Goal: Task Accomplishment & Management: Use online tool/utility

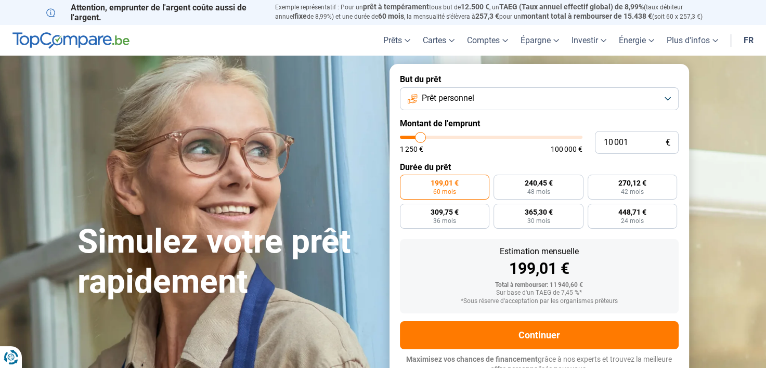
type input "10 750"
type input "10750"
type input "14 750"
type input "14750"
type input "20 500"
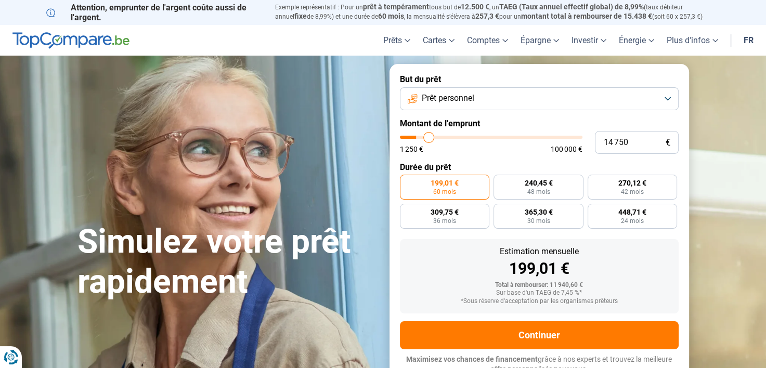
type input "20500"
type input "25 250"
type input "25250"
type input "28 250"
type input "28250"
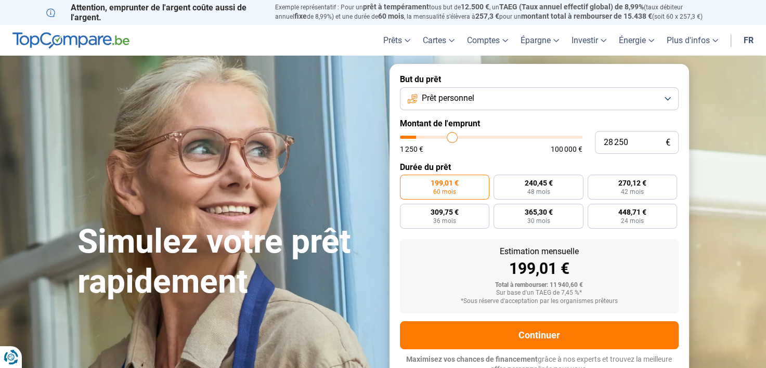
type input "30 250"
type input "30250"
type input "31 250"
type input "31250"
type input "31 500"
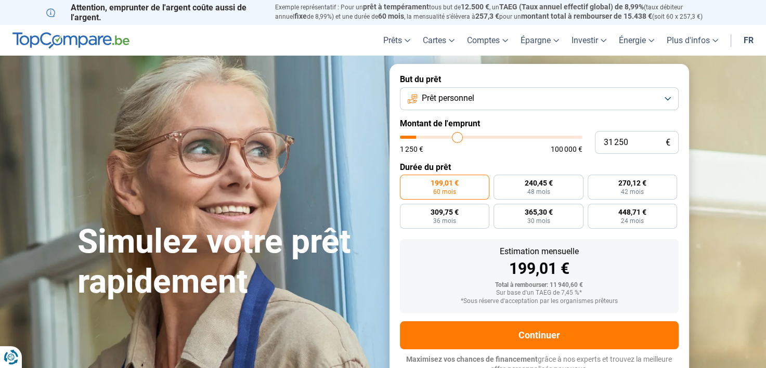
type input "31500"
type input "33 250"
type input "33250"
type input "34 250"
type input "34250"
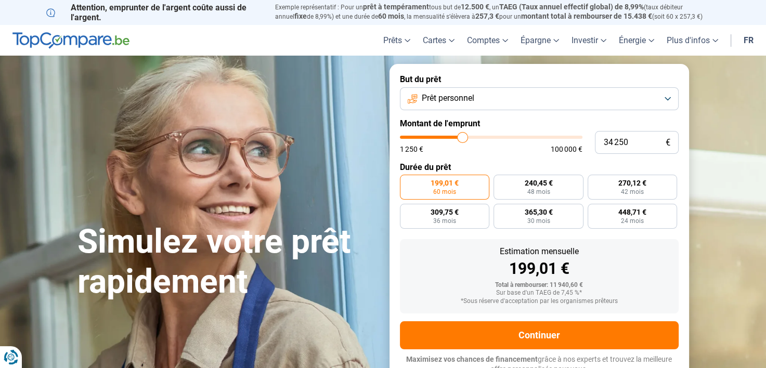
type input "36 000"
type input "36000"
type input "38 000"
type input "38000"
type input "41 250"
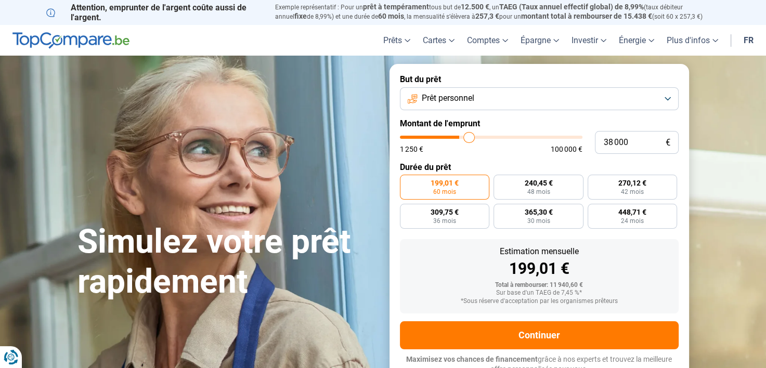
type input "41250"
type input "42 500"
type input "42500"
type input "43 500"
type input "43500"
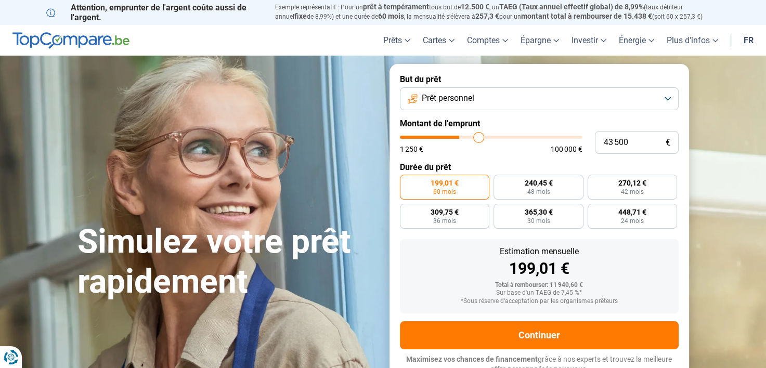
type input "44 250"
type input "44250"
type input "45 250"
type input "45250"
type input "46 500"
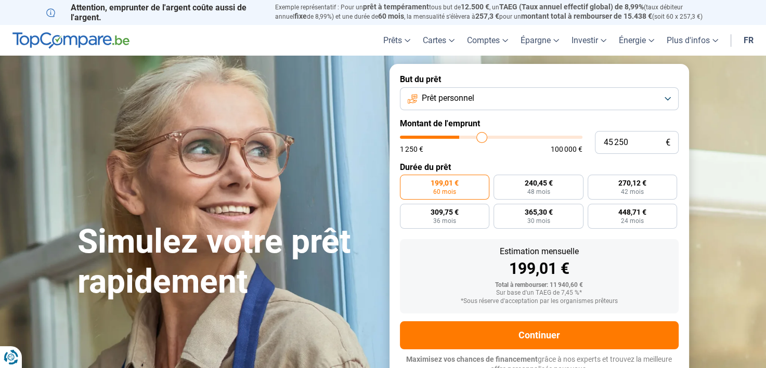
type input "46500"
type input "48 250"
type input "48250"
type input "50 000"
type input "50000"
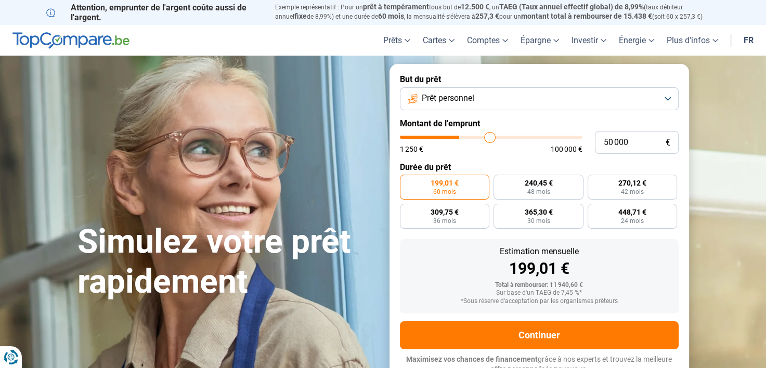
type input "51 000"
type input "51000"
type input "52 500"
type input "52500"
type input "54 500"
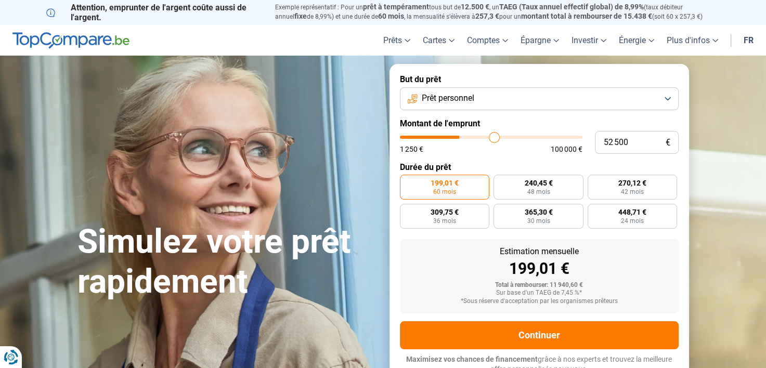
type input "54500"
type input "58 250"
type input "58250"
type input "60 750"
type input "60750"
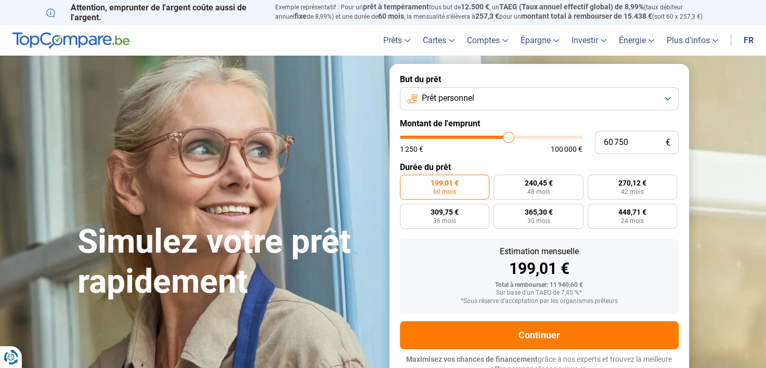
type input "63 000"
type input "63000"
type input "65 250"
type input "65250"
type input "66 750"
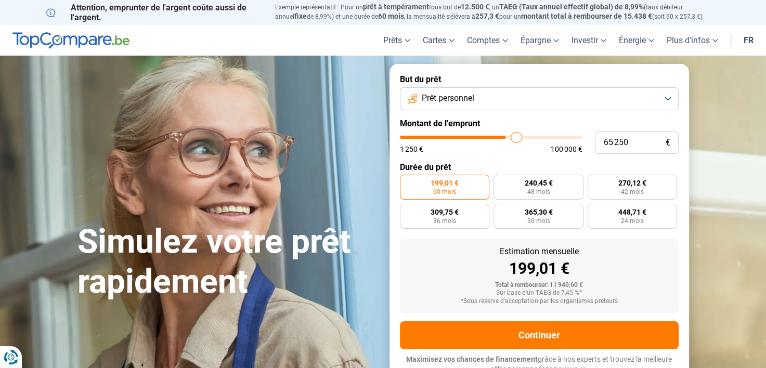
type input "66750"
type input "70 000"
type input "70000"
type input "73 000"
type input "73000"
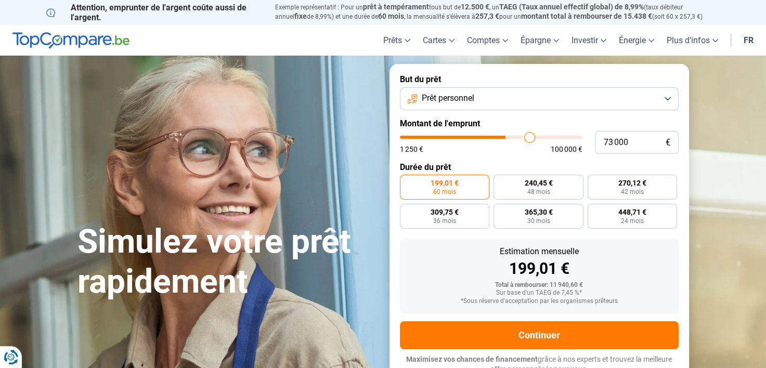
type input "77 250"
type input "77250"
type input "82 250"
type input "82250"
type input "88 250"
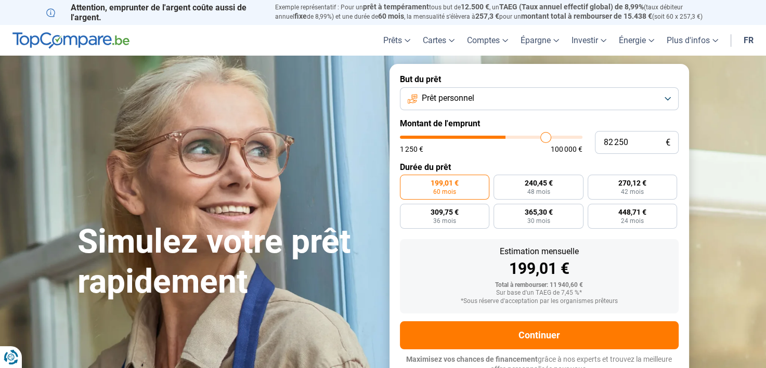
type input "88250"
type input "92 750"
type input "92750"
type input "95 000"
type input "95000"
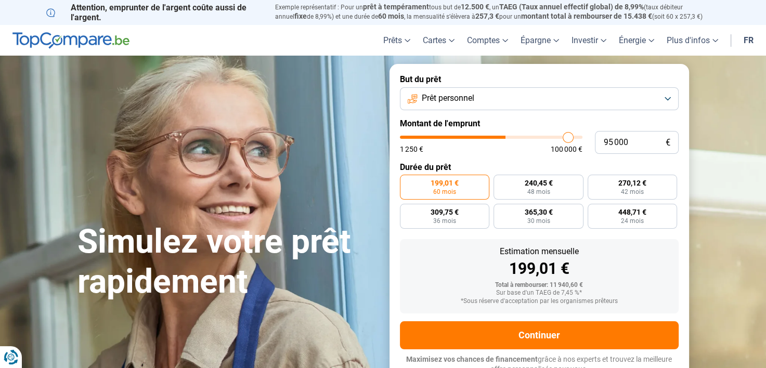
type input "95 250"
type input "95250"
type input "95 750"
drag, startPoint x: 420, startPoint y: 137, endPoint x: 570, endPoint y: 137, distance: 149.3
type input "95750"
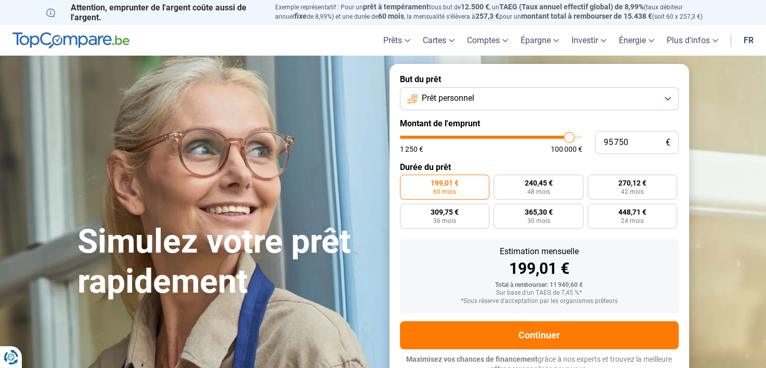
click at [569, 137] on input "range" at bounding box center [491, 137] width 183 height 3
radio input "false"
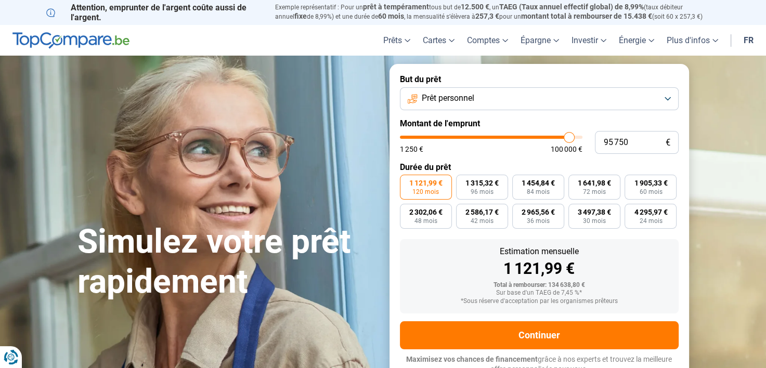
scroll to position [7, 0]
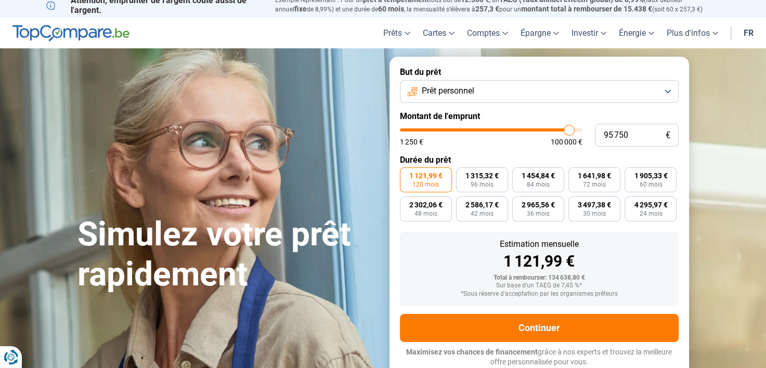
type input "97 250"
type input "97250"
type input "100 000"
drag, startPoint x: 571, startPoint y: 130, endPoint x: 604, endPoint y: 129, distance: 33.8
type input "100000"
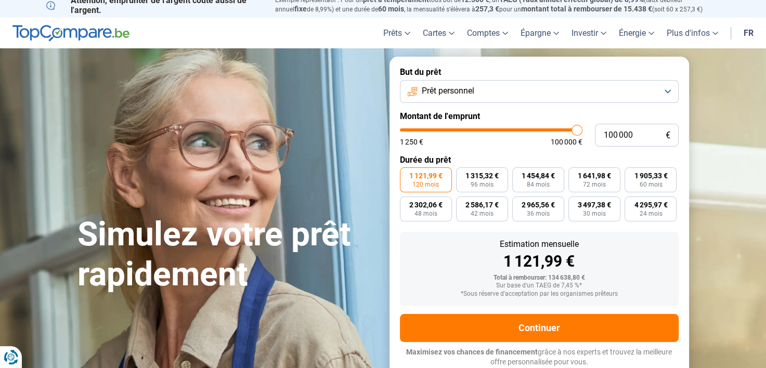
click at [583, 129] on input "range" at bounding box center [491, 129] width 183 height 3
type input "99 750"
type input "99750"
type input "99 250"
type input "99250"
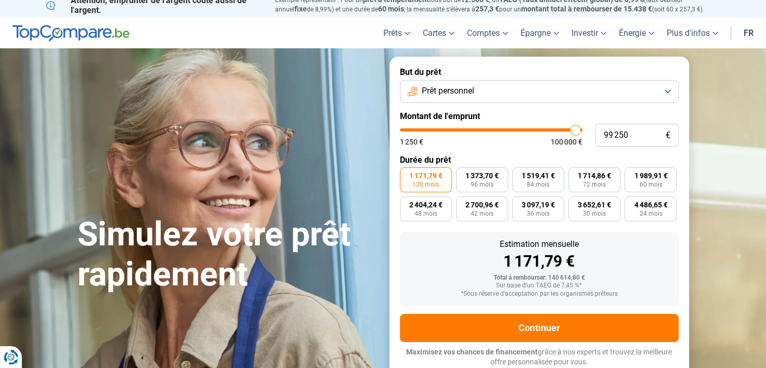
type input "98 500"
type input "98500"
type input "97 750"
type input "97750"
type input "97 500"
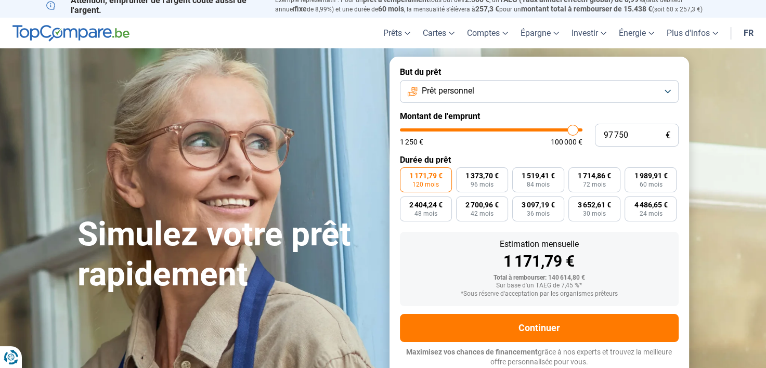
type input "97500"
type input "96 750"
type input "96750"
type input "96 500"
type input "96500"
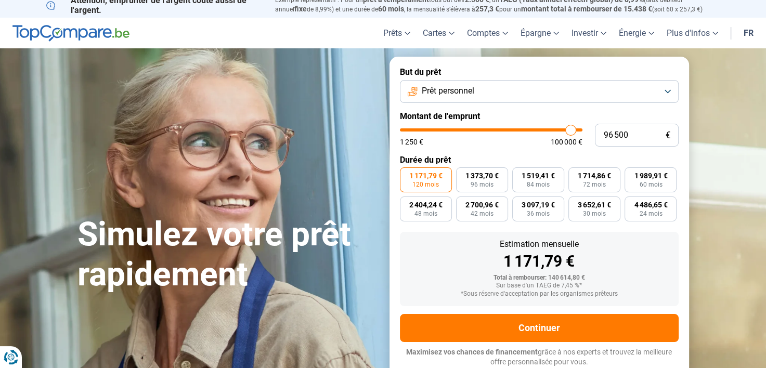
type input "96 000"
type input "96000"
type input "95 750"
type input "95750"
type input "95 250"
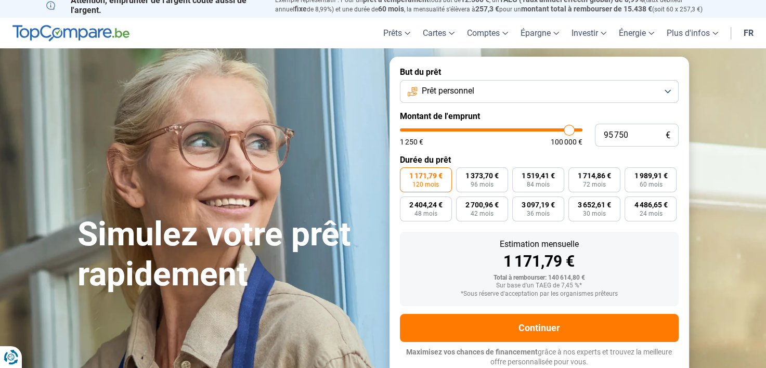
type input "95250"
type input "95 000"
type input "95000"
type input "94 250"
type input "94250"
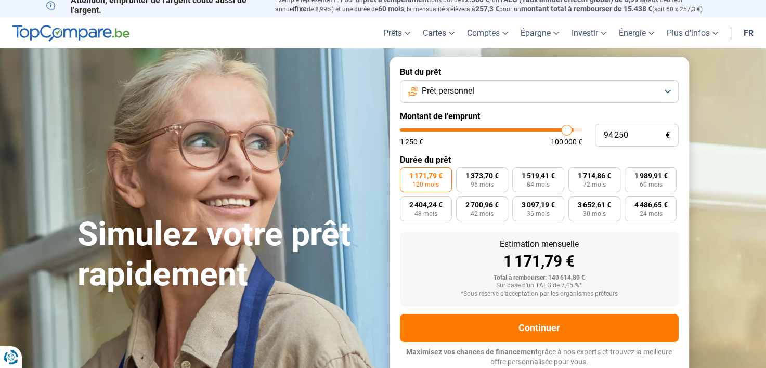
type input "94 000"
type input "94000"
type input "93 500"
type input "93500"
type input "93 250"
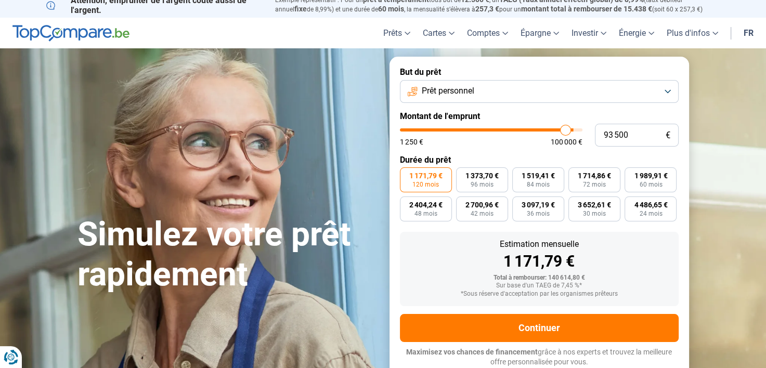
type input "93250"
type input "93 000"
type input "93000"
type input "92 250"
type input "92250"
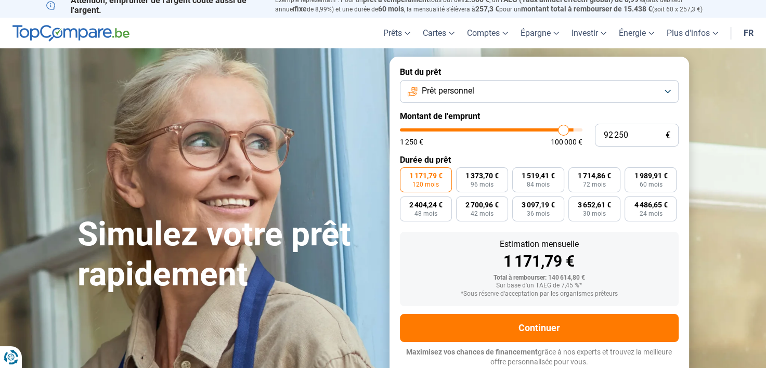
type input "92 000"
type input "92000"
type input "91 750"
type input "91750"
type input "91 000"
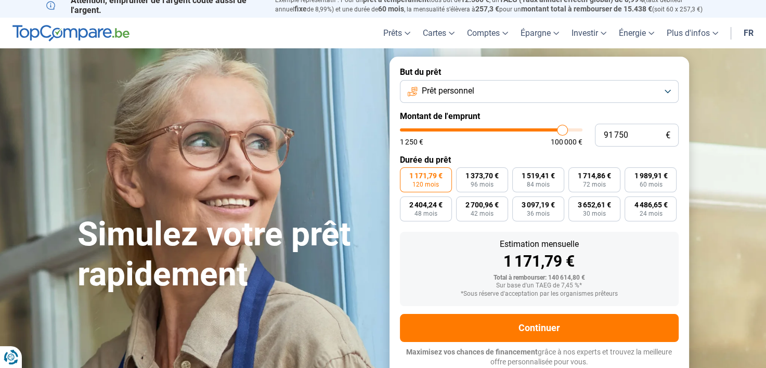
type input "91000"
type input "90 250"
type input "90250"
type input "89 000"
type input "89000"
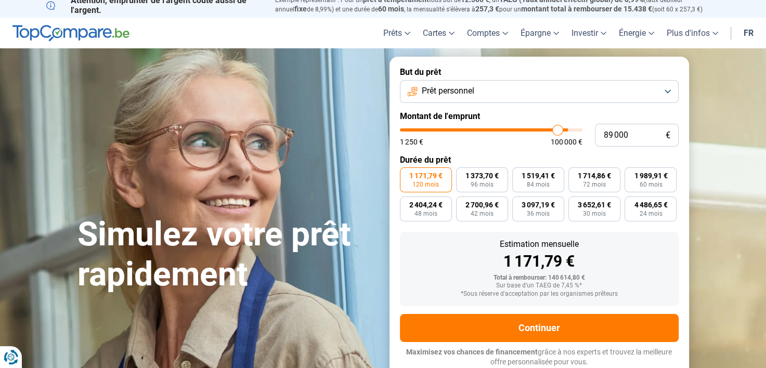
type input "88 000"
type input "88000"
type input "87 250"
type input "87250"
type input "86 750"
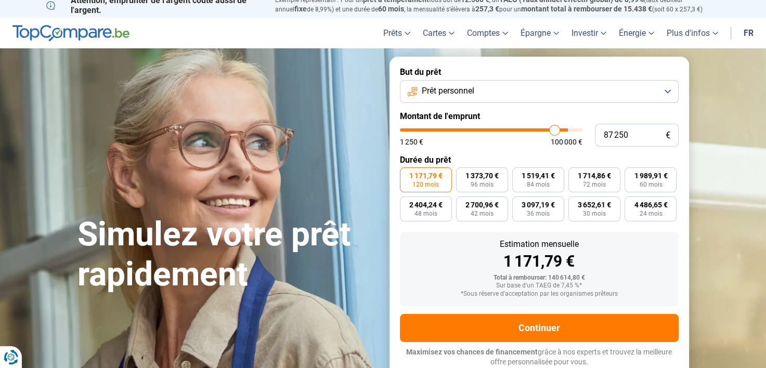
type input "86750"
type input "86 250"
type input "86250"
type input "85 750"
type input "85750"
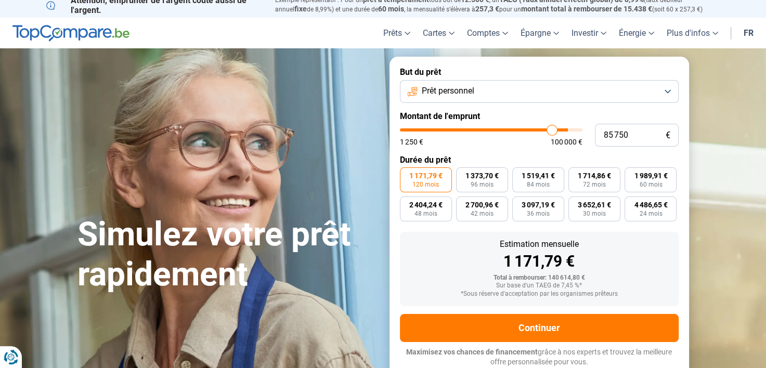
type input "85 500"
type input "85500"
type input "85 000"
type input "85000"
type input "84 750"
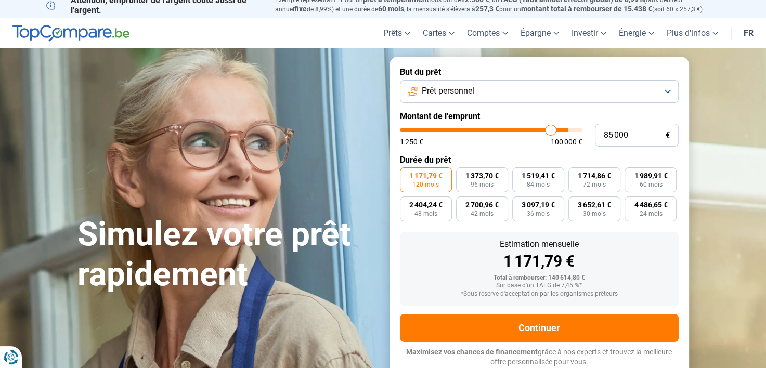
type input "84750"
type input "84 250"
type input "84250"
type input "84 000"
type input "84000"
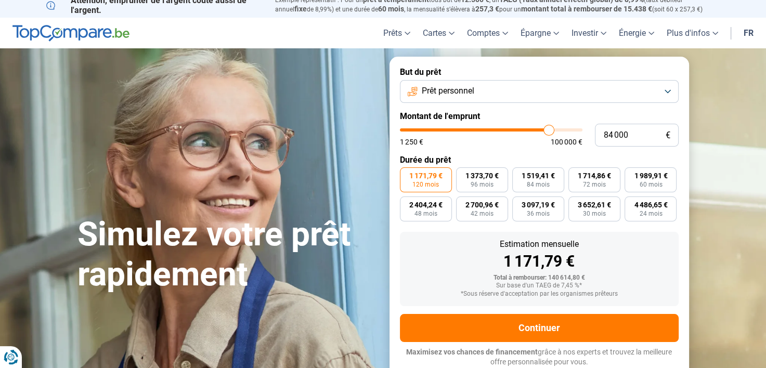
type input "83 750"
type input "83750"
type input "83 500"
type input "83500"
type input "82 750"
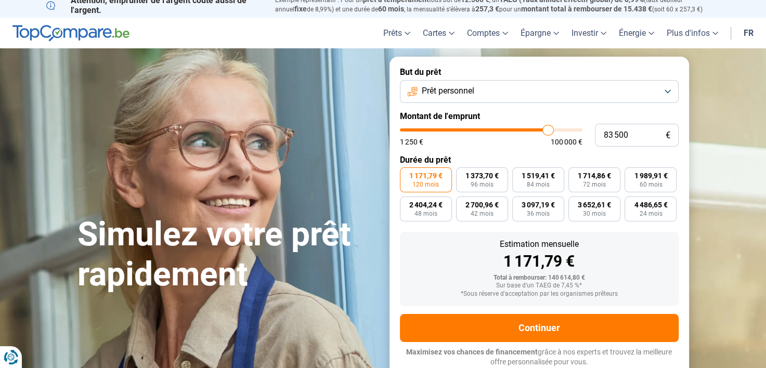
type input "82750"
type input "82 500"
type input "82500"
type input "82 000"
type input "82000"
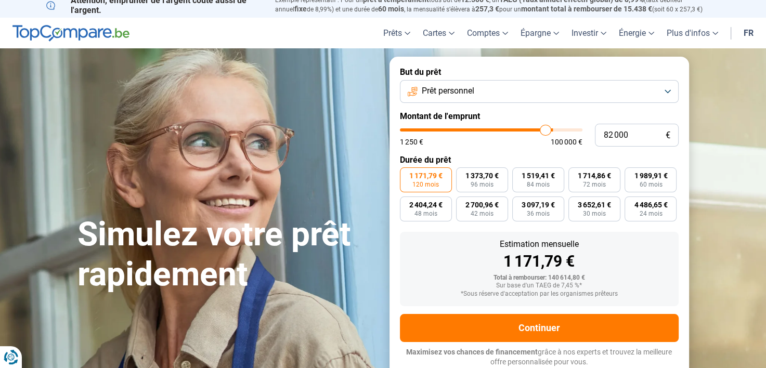
type input "81 250"
type input "81250"
type input "80 750"
type input "80750"
type input "80 000"
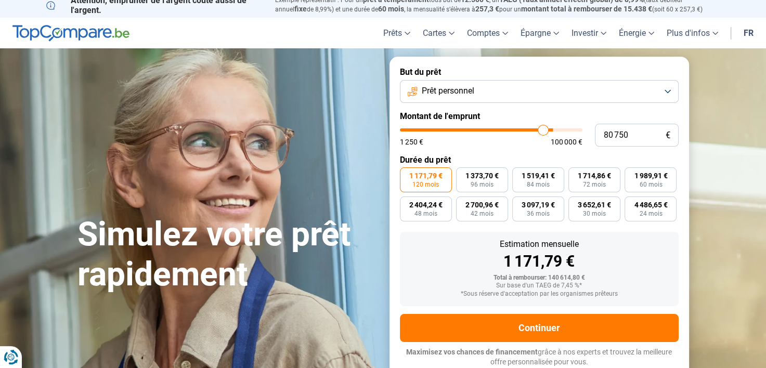
type input "80000"
type input "79 250"
type input "79250"
type input "79 000"
type input "79000"
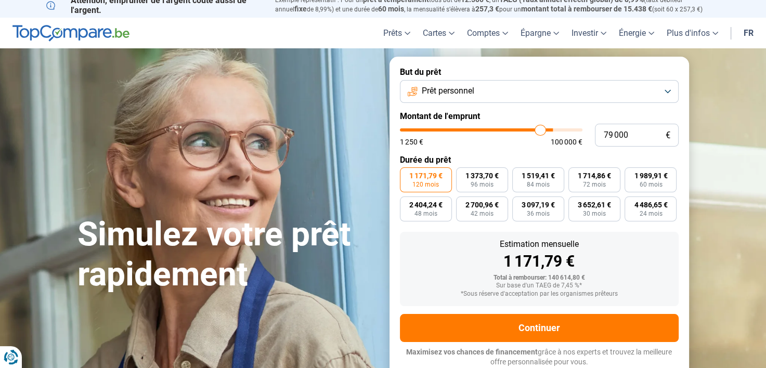
type input "78 750"
type input "78750"
type input "78 500"
type input "78500"
type input "78 000"
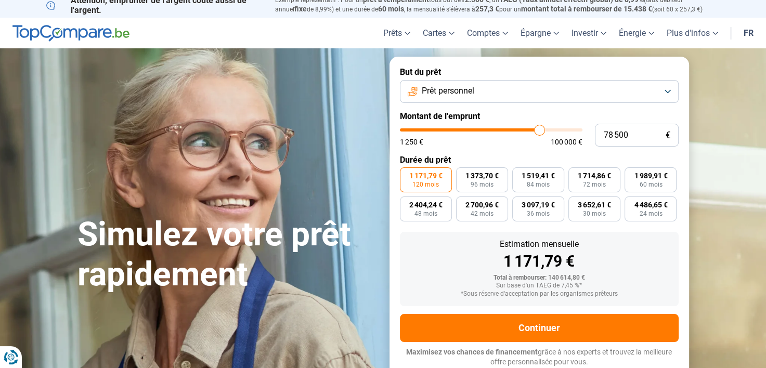
type input "78000"
type input "77 000"
type input "77000"
type input "76 500"
type input "76500"
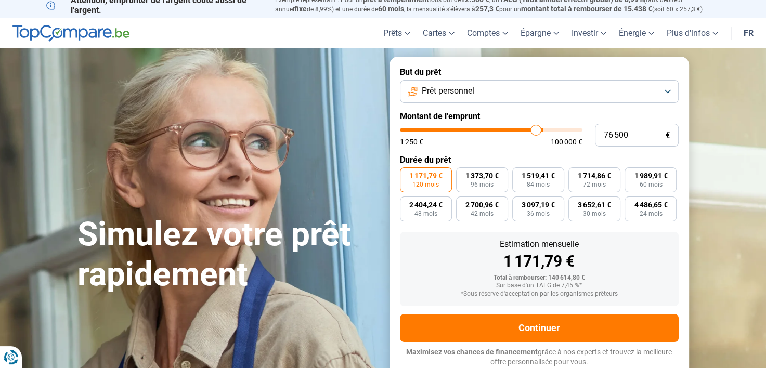
type input "76 250"
type input "76250"
type input "76 000"
type input "76000"
type input "75 750"
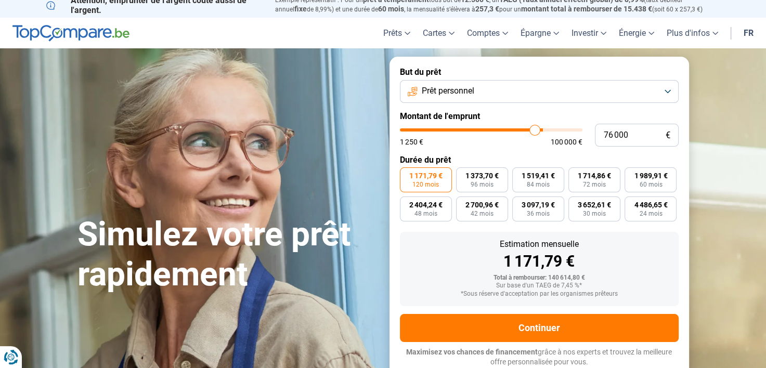
type input "75750"
type input "75 250"
type input "75250"
type input "74 750"
type input "74750"
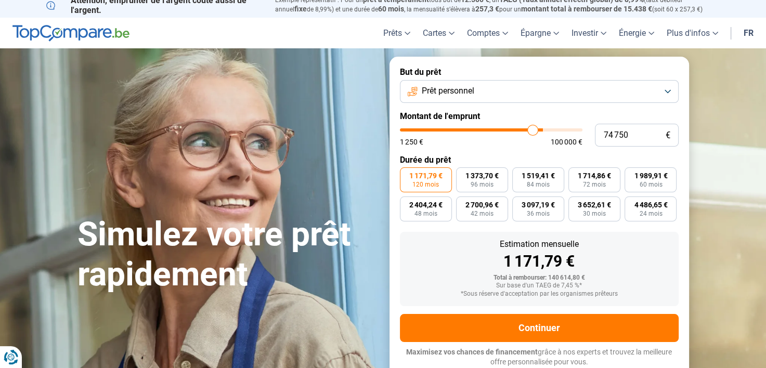
type input "74 500"
type input "74500"
type input "73 750"
type input "73750"
type input "72 500"
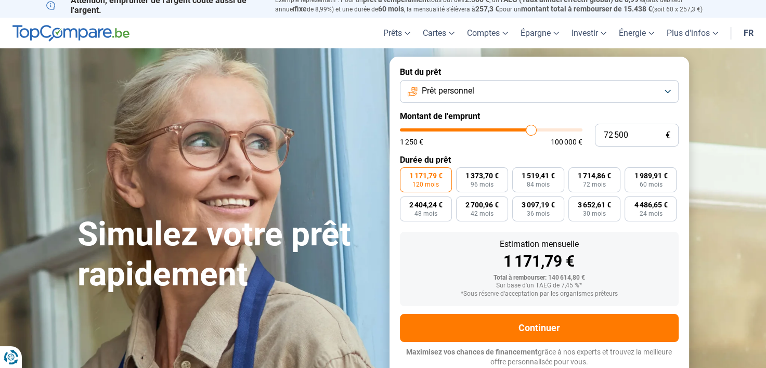
type input "72500"
type input "71 500"
type input "71500"
type input "70 750"
type input "70750"
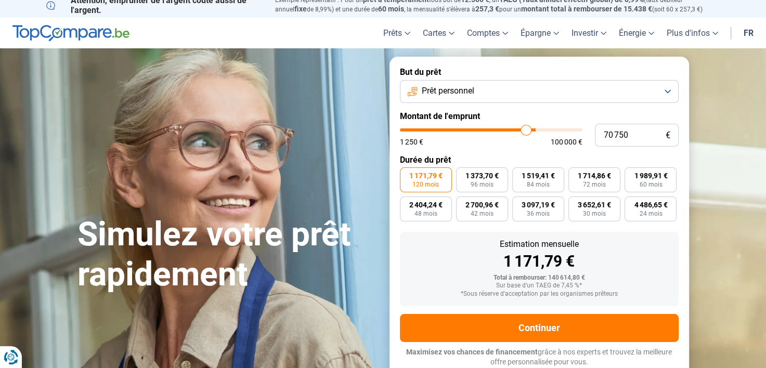
type input "70 500"
type input "70500"
type input "70 250"
type input "70250"
type input "70 000"
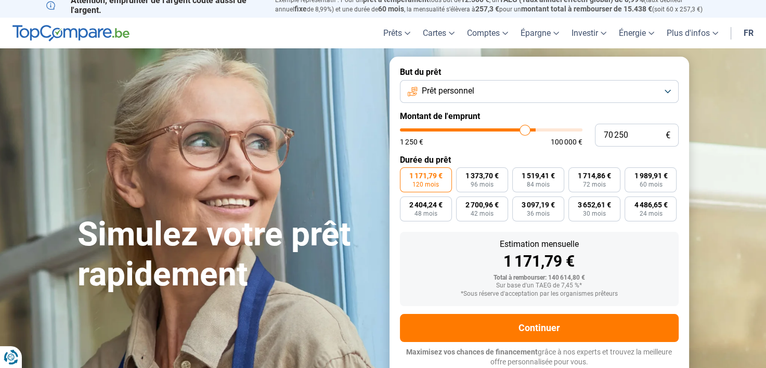
type input "70000"
type input "69 750"
drag, startPoint x: 576, startPoint y: 132, endPoint x: 489, endPoint y: 126, distance: 87.1
click at [489, 128] on input "range" at bounding box center [491, 129] width 183 height 3
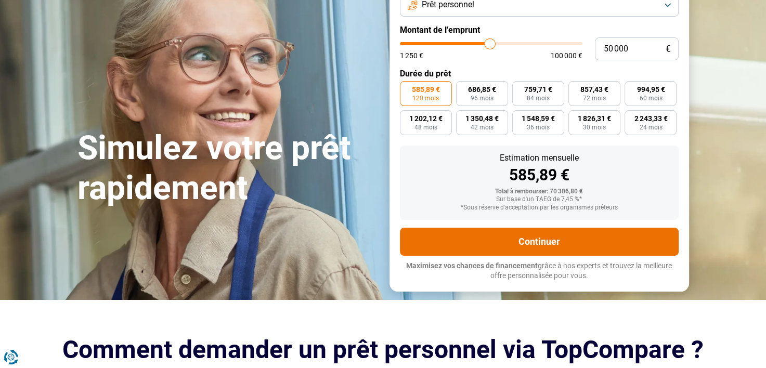
scroll to position [111, 0]
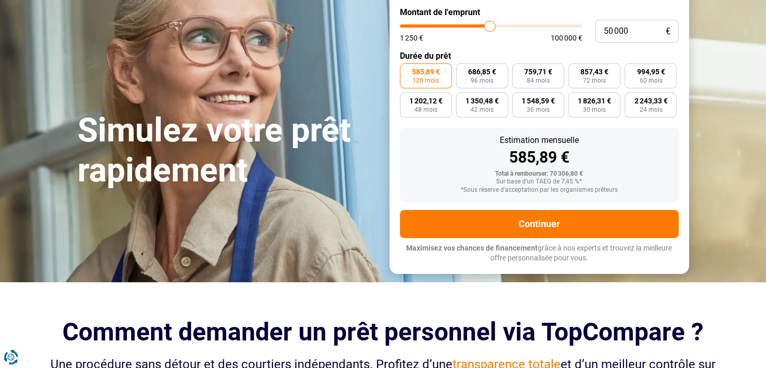
click at [280, 188] on h1 "Simulez votre prêt rapidement" at bounding box center [228, 151] width 300 height 80
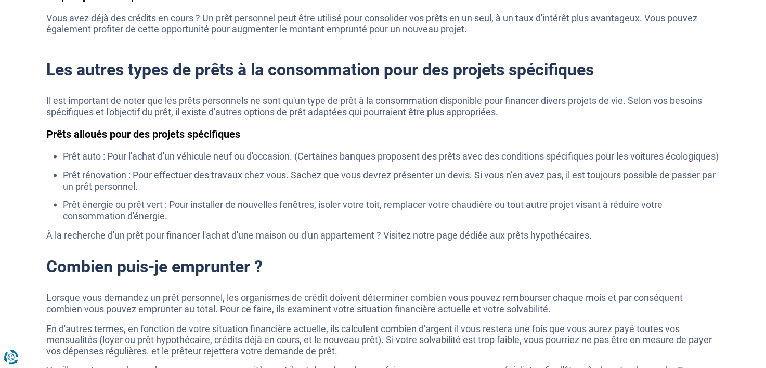
scroll to position [2244, 0]
